Goal: Task Accomplishment & Management: Manage account settings

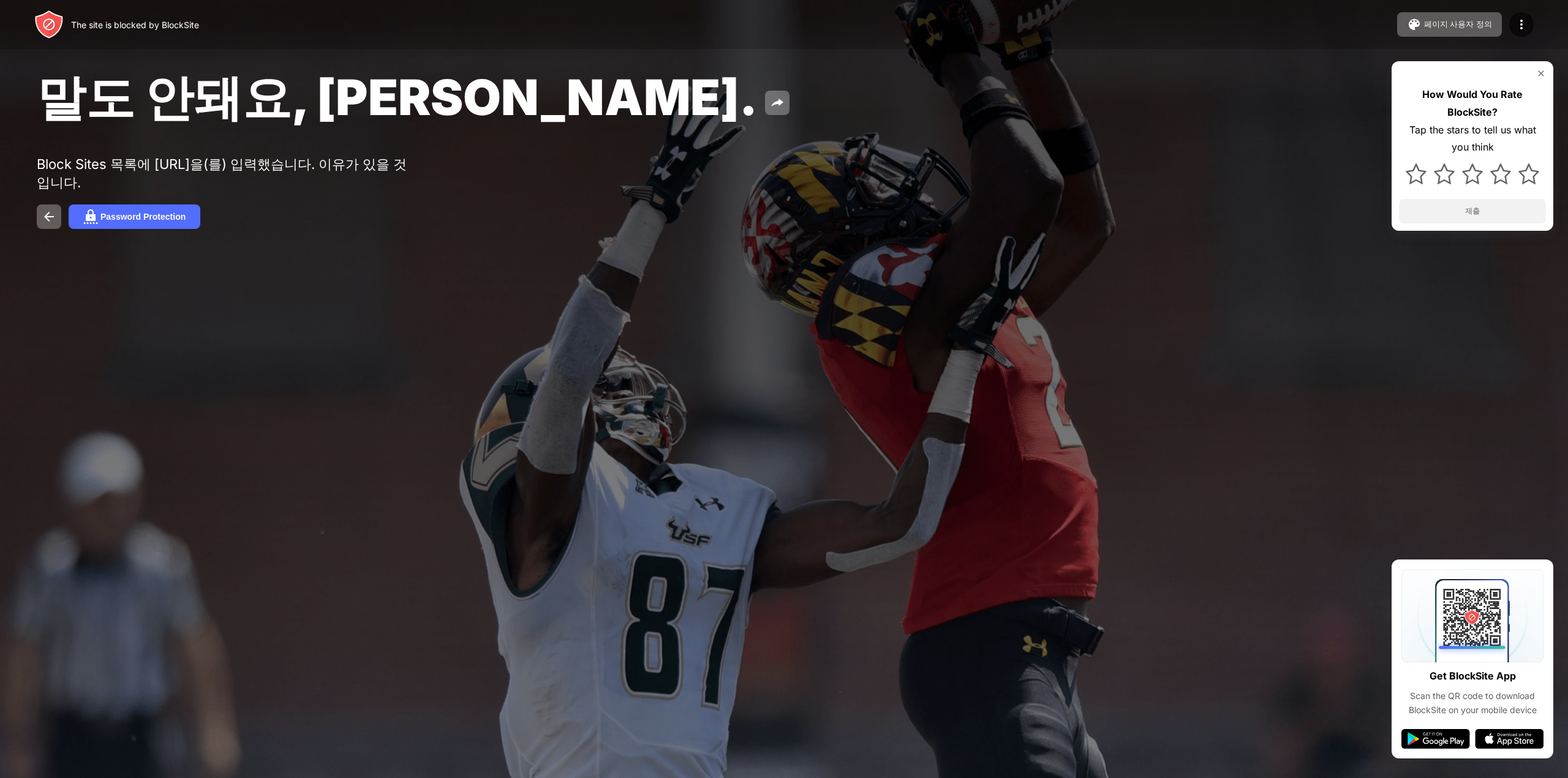
click at [1517, 25] on img at bounding box center [1521, 25] width 15 height 15
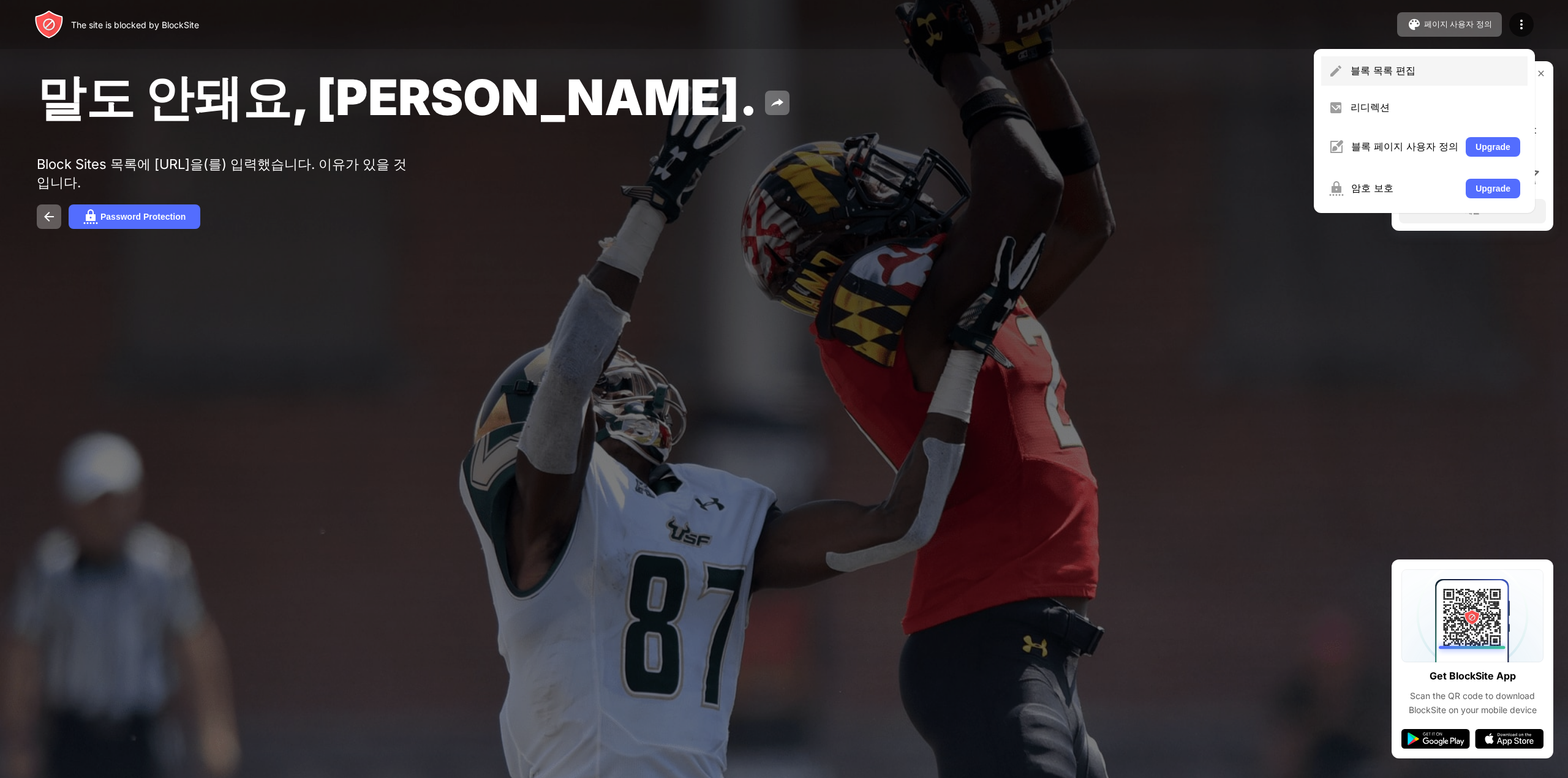
click at [1407, 58] on div "블록 목록 편집" at bounding box center [1424, 71] width 207 height 29
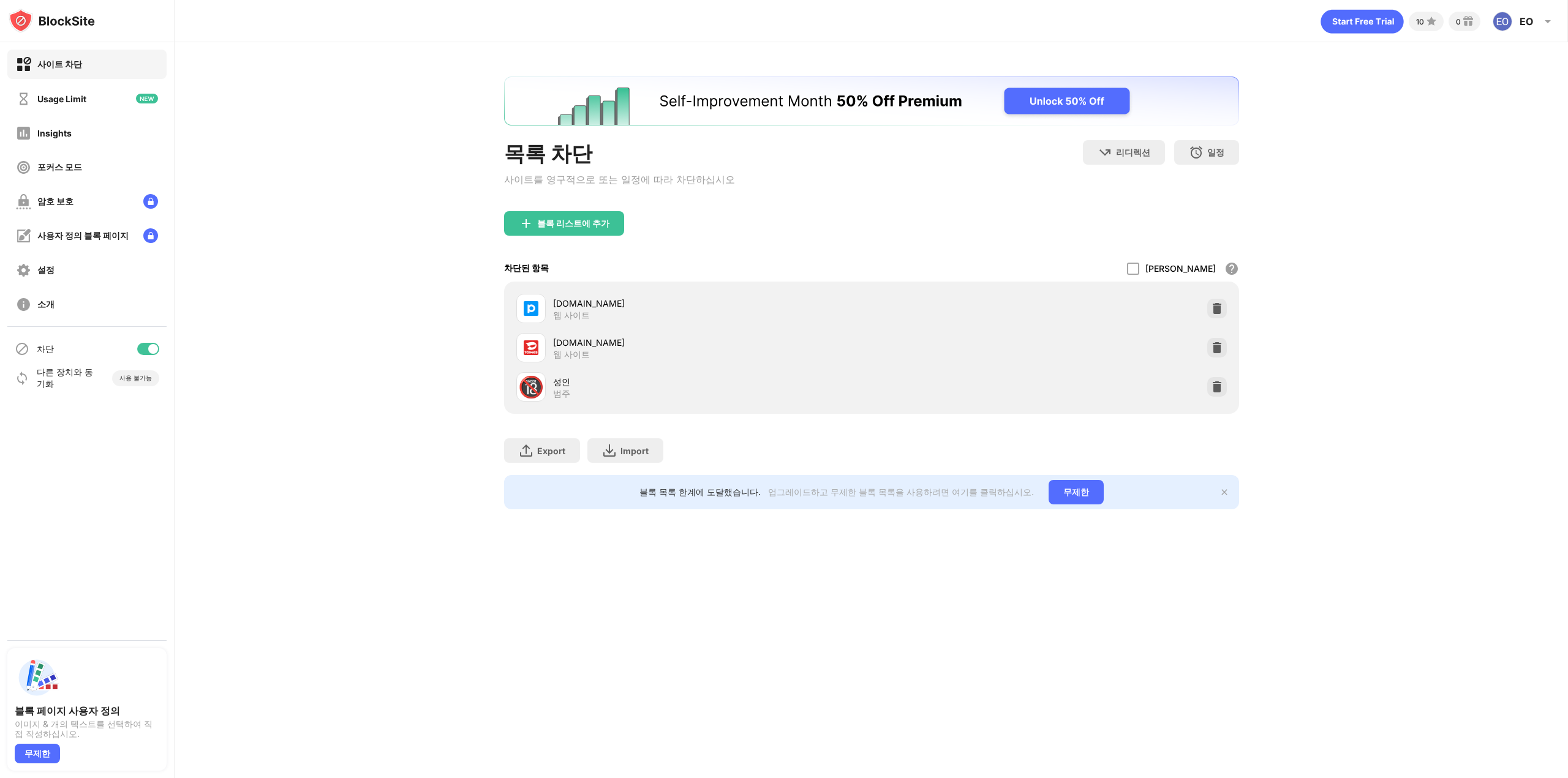
click at [141, 352] on div at bounding box center [148, 349] width 22 height 12
click at [130, 344] on div "차단" at bounding box center [87, 349] width 159 height 29
click at [137, 348] on div "차단" at bounding box center [87, 349] width 159 height 29
click at [144, 350] on div at bounding box center [143, 349] width 10 height 10
